Goal: Task Accomplishment & Management: Manage account settings

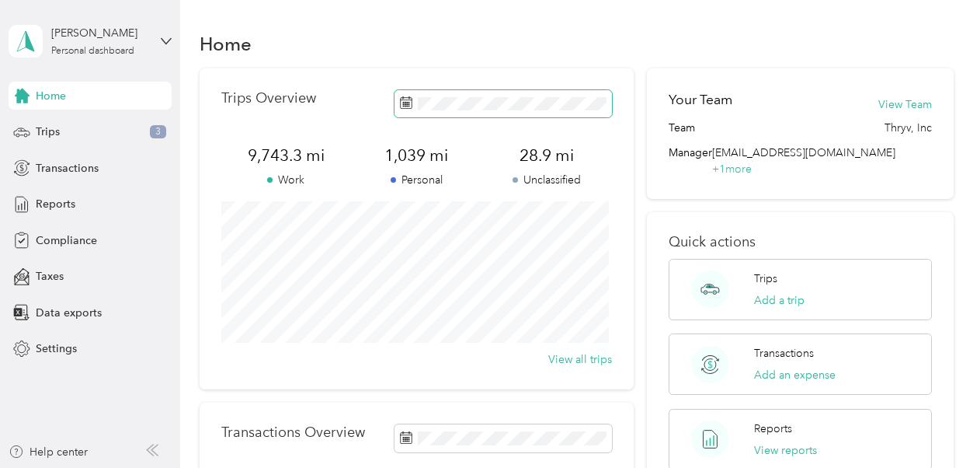
click at [458, 95] on span at bounding box center [503, 103] width 217 height 27
click at [680, 214] on div "Quick actions Trips Add a trip Transactions Add an expense Reports View reports" at bounding box center [800, 352] width 306 height 280
click at [422, 112] on span at bounding box center [503, 103] width 217 height 27
click at [400, 105] on icon at bounding box center [406, 103] width 12 height 11
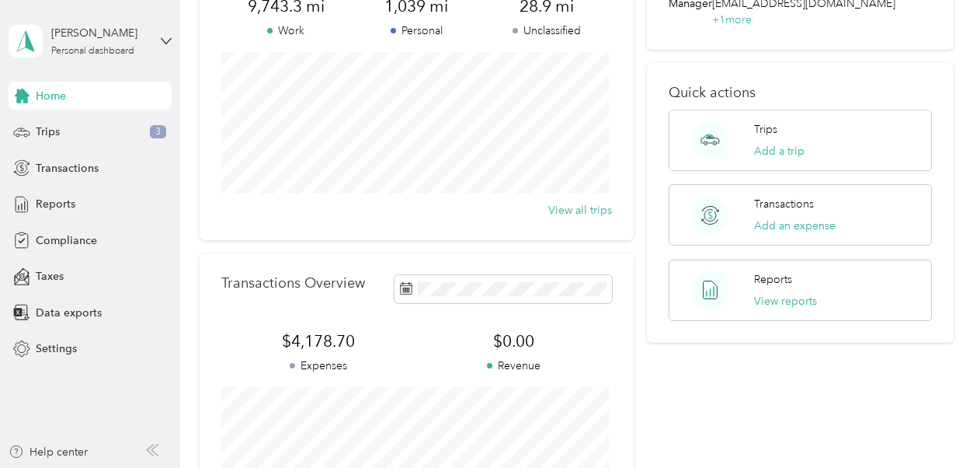
scroll to position [259, 0]
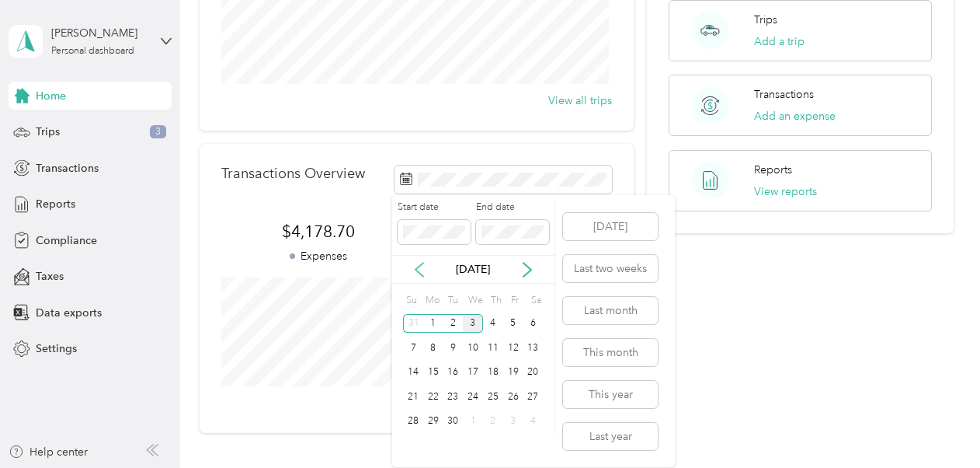
click at [415, 266] on icon at bounding box center [420, 270] width 16 height 16
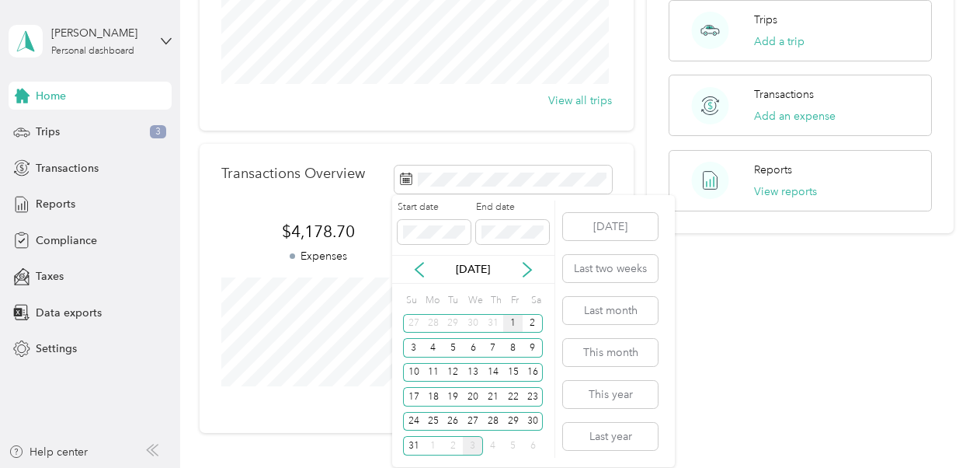
click at [516, 317] on div "1" at bounding box center [513, 323] width 20 height 19
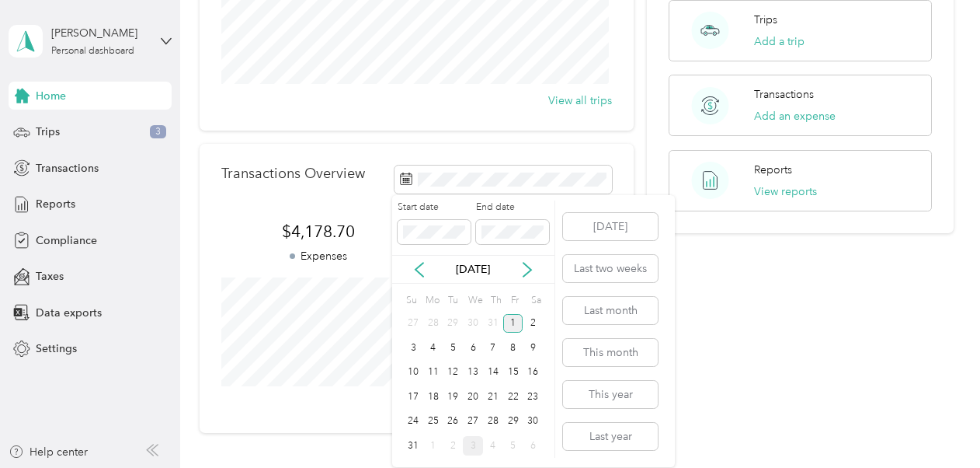
click at [519, 322] on div "1" at bounding box center [513, 323] width 20 height 19
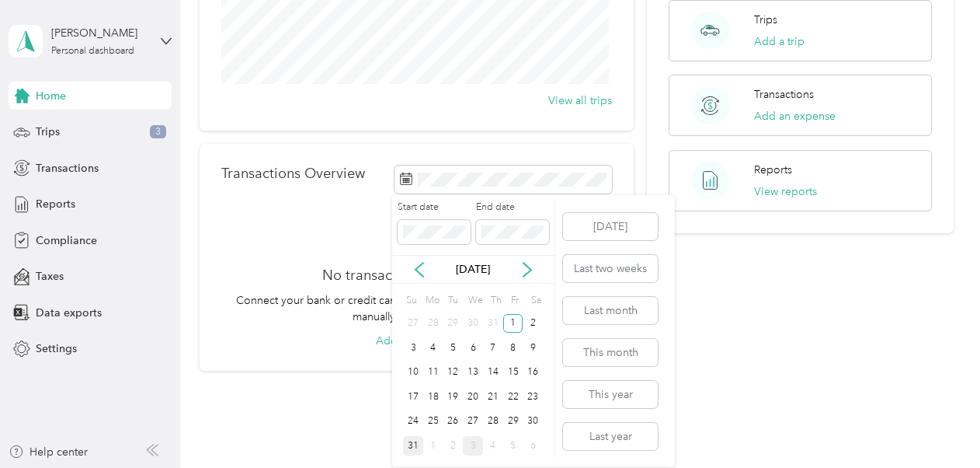
click at [410, 441] on div "31" at bounding box center [413, 445] width 20 height 19
click at [406, 442] on div "31" at bounding box center [413, 445] width 20 height 19
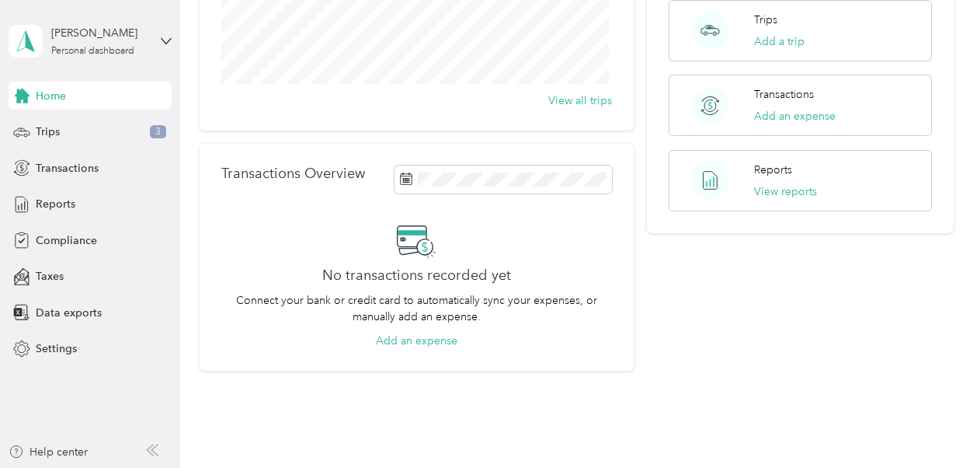
scroll to position [0, 0]
